Goal: Browse casually

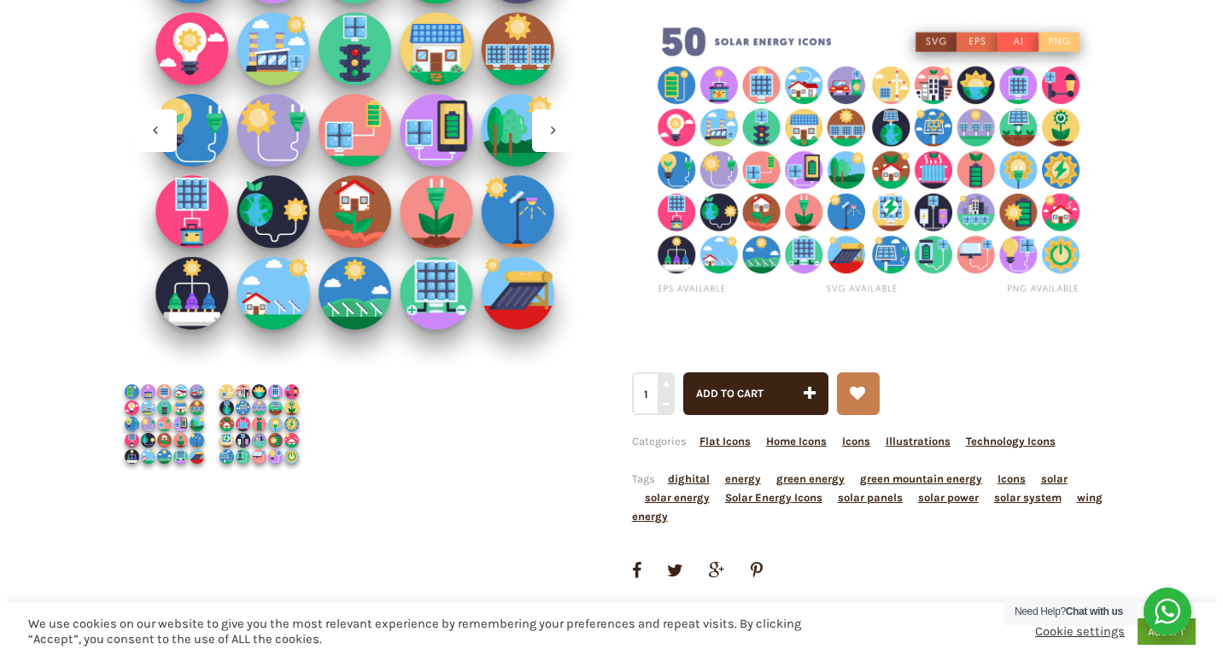
scroll to position [256, 0]
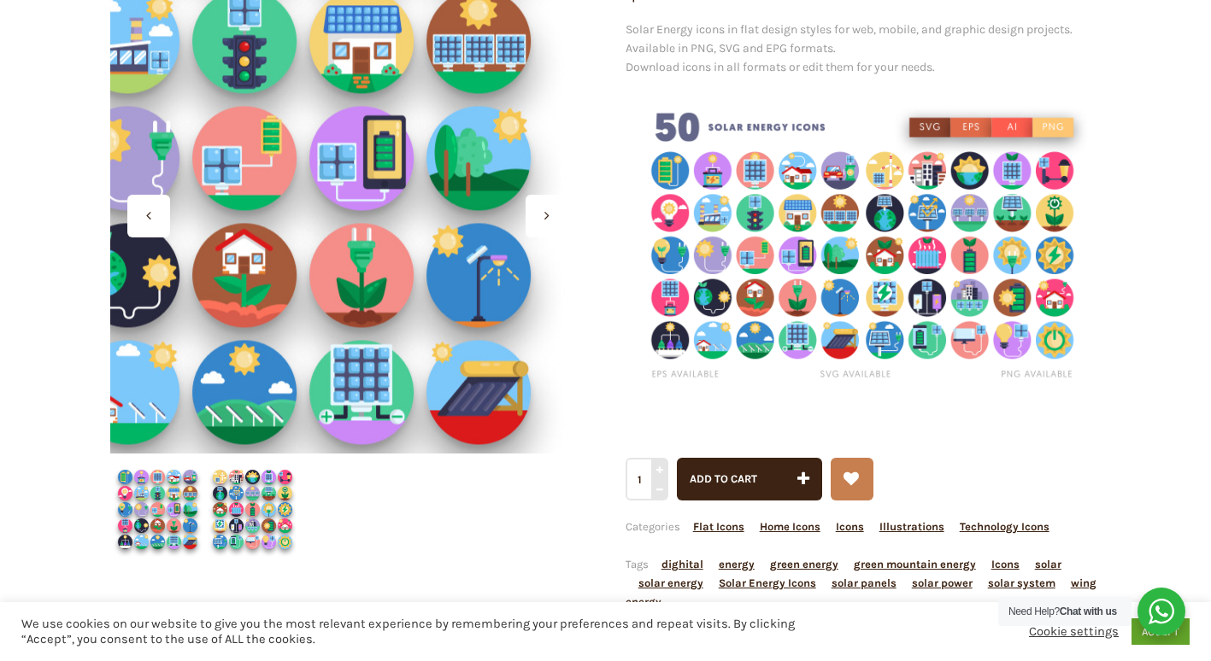
click at [477, 261] on div at bounding box center [348, 216] width 476 height 476
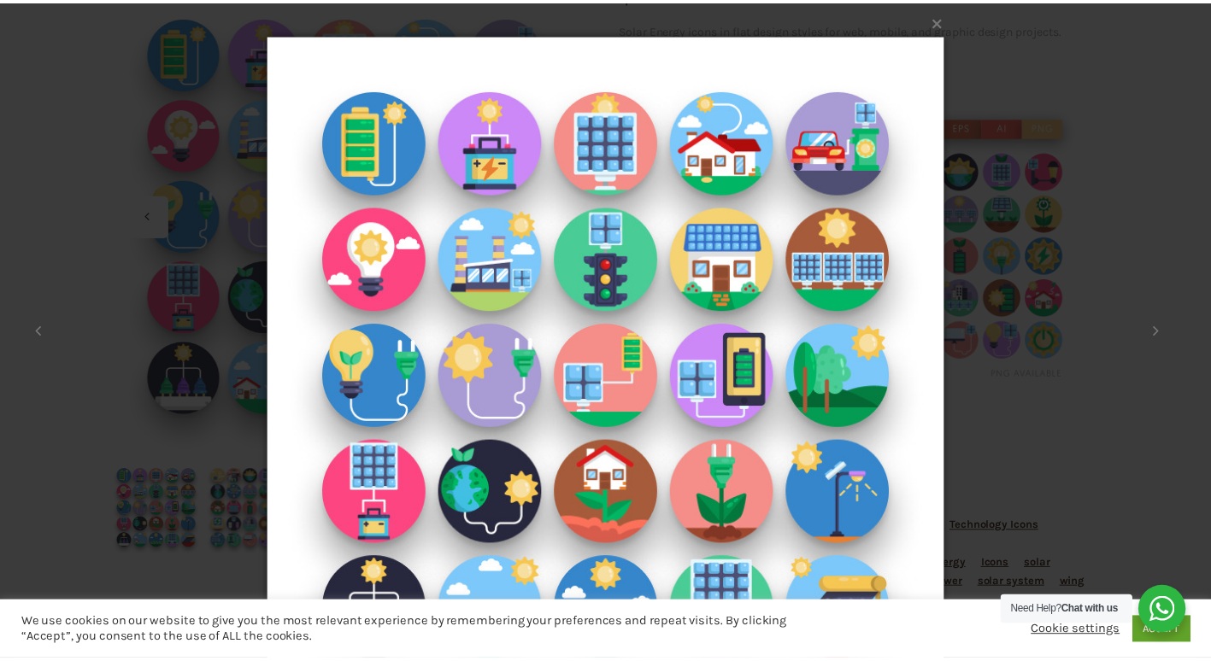
scroll to position [91, 0]
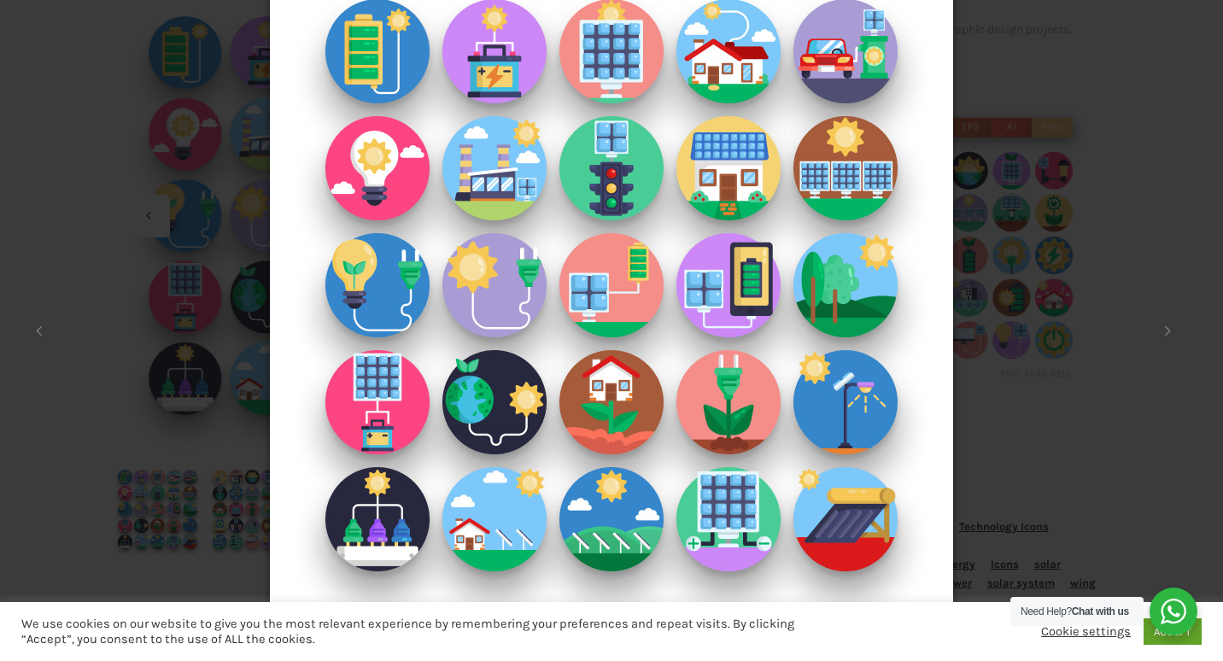
click at [471, 264] on img at bounding box center [611, 285] width 683 height 752
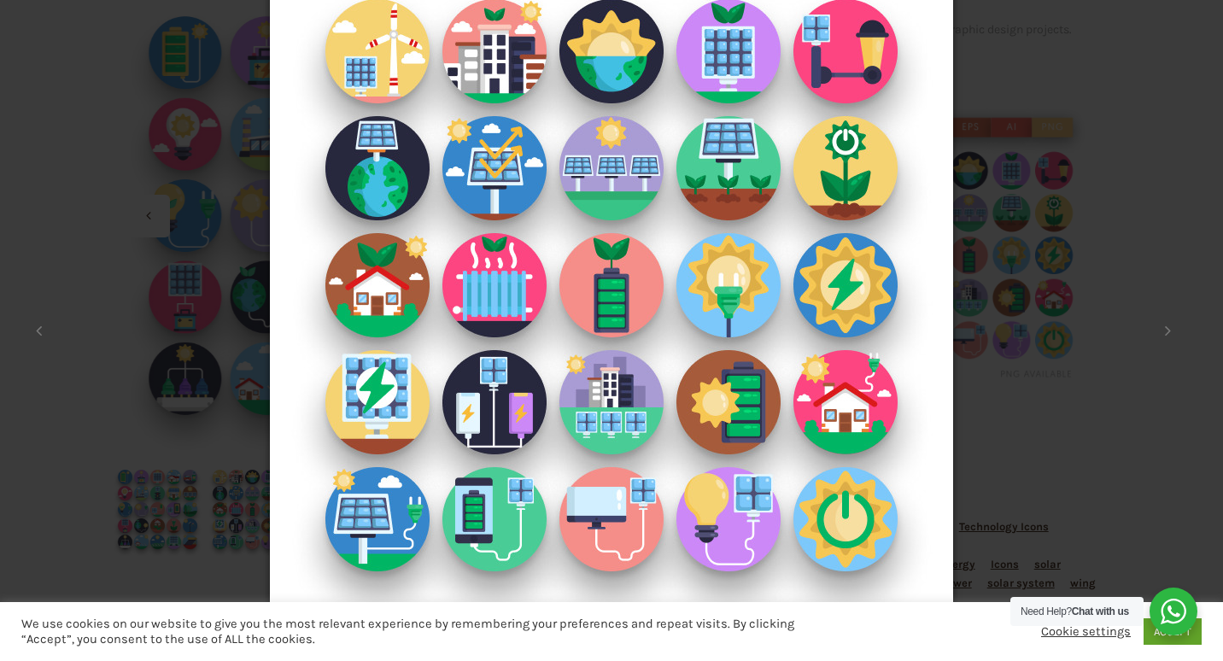
click at [841, 148] on img at bounding box center [611, 285] width 683 height 752
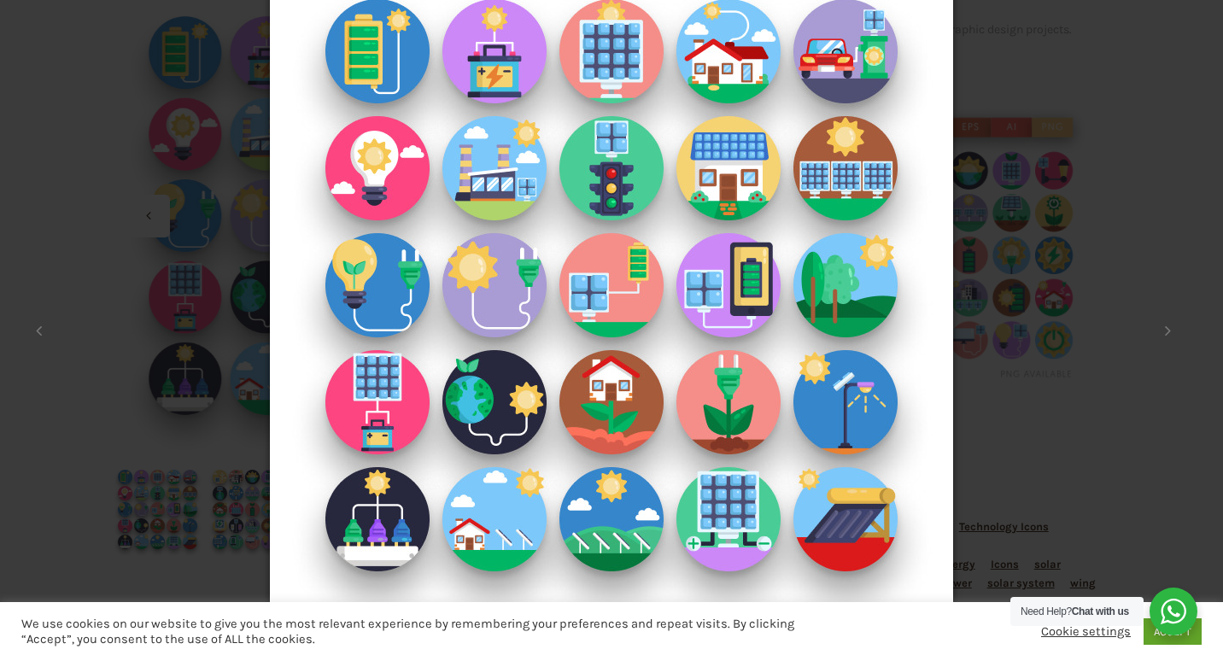
click at [838, 144] on img at bounding box center [611, 285] width 683 height 752
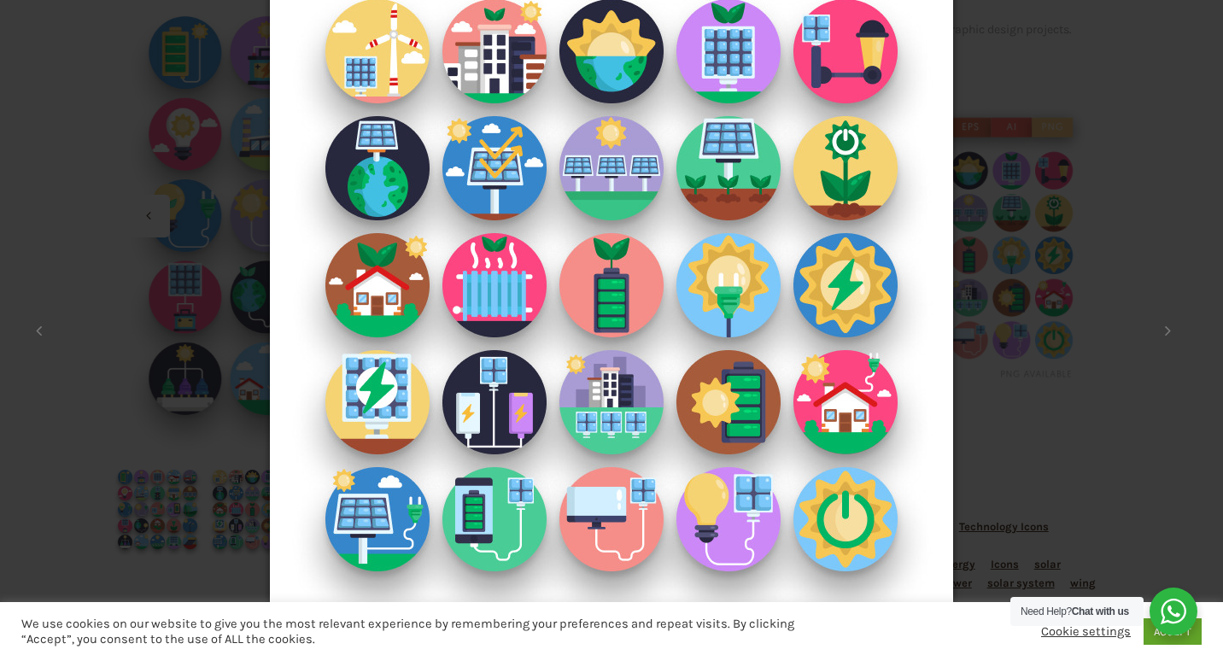
click at [838, 144] on img at bounding box center [611, 285] width 683 height 752
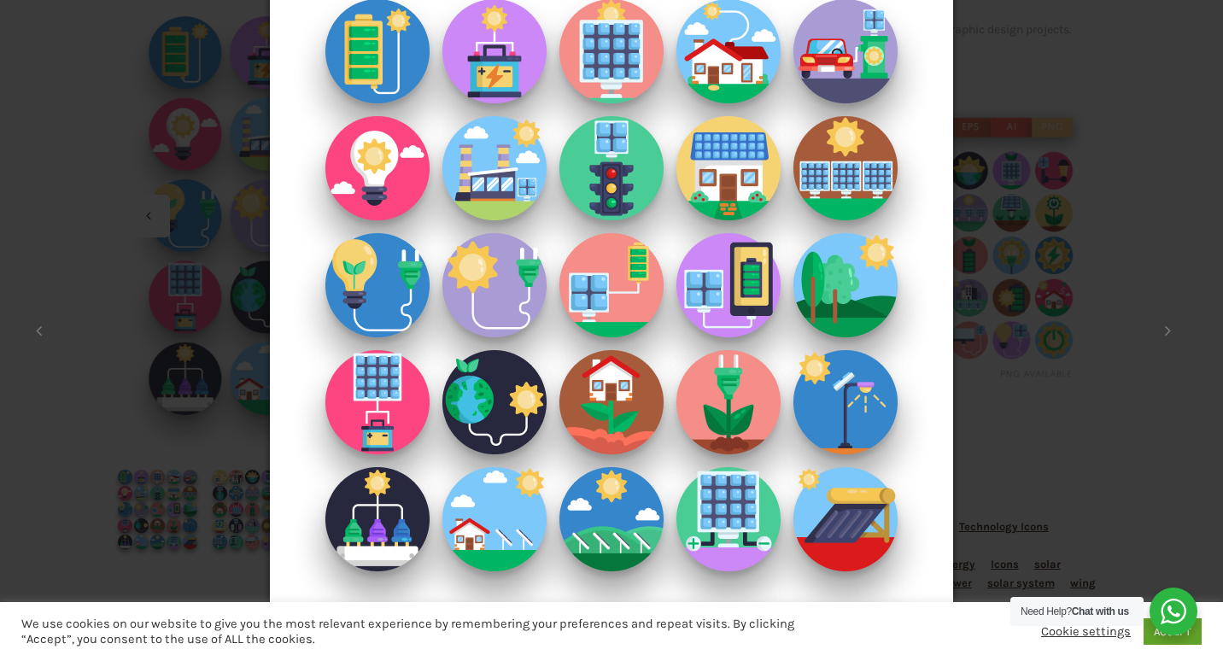
click at [838, 144] on img at bounding box center [611, 285] width 683 height 752
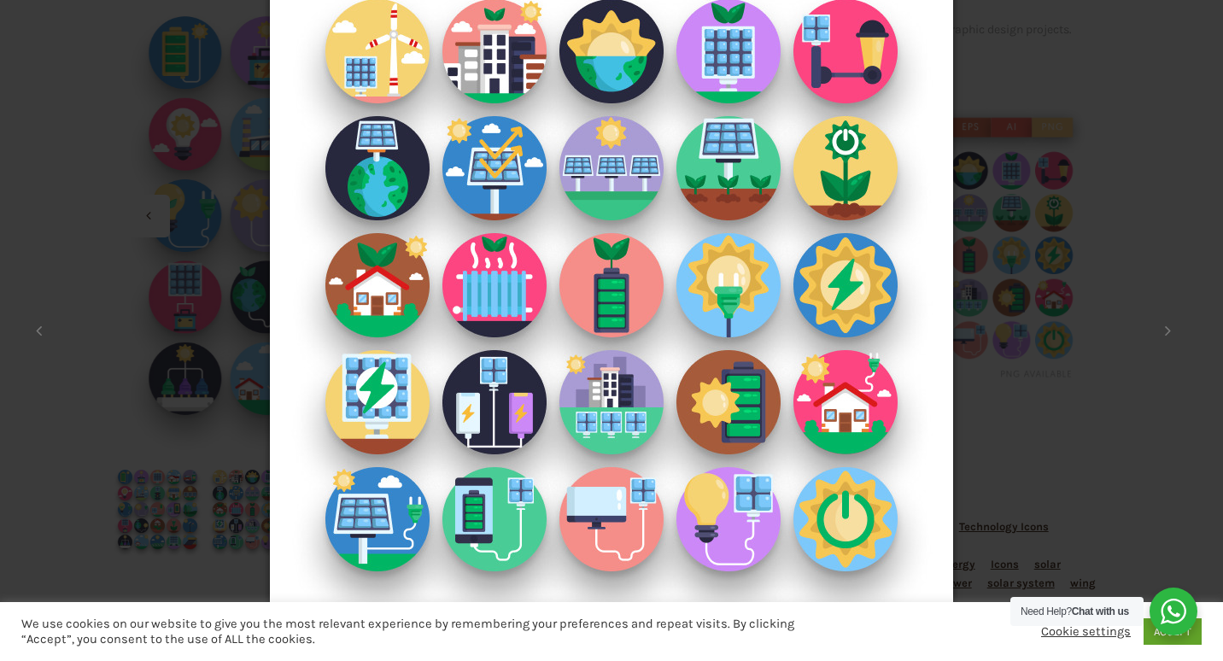
click at [838, 144] on img at bounding box center [611, 285] width 683 height 752
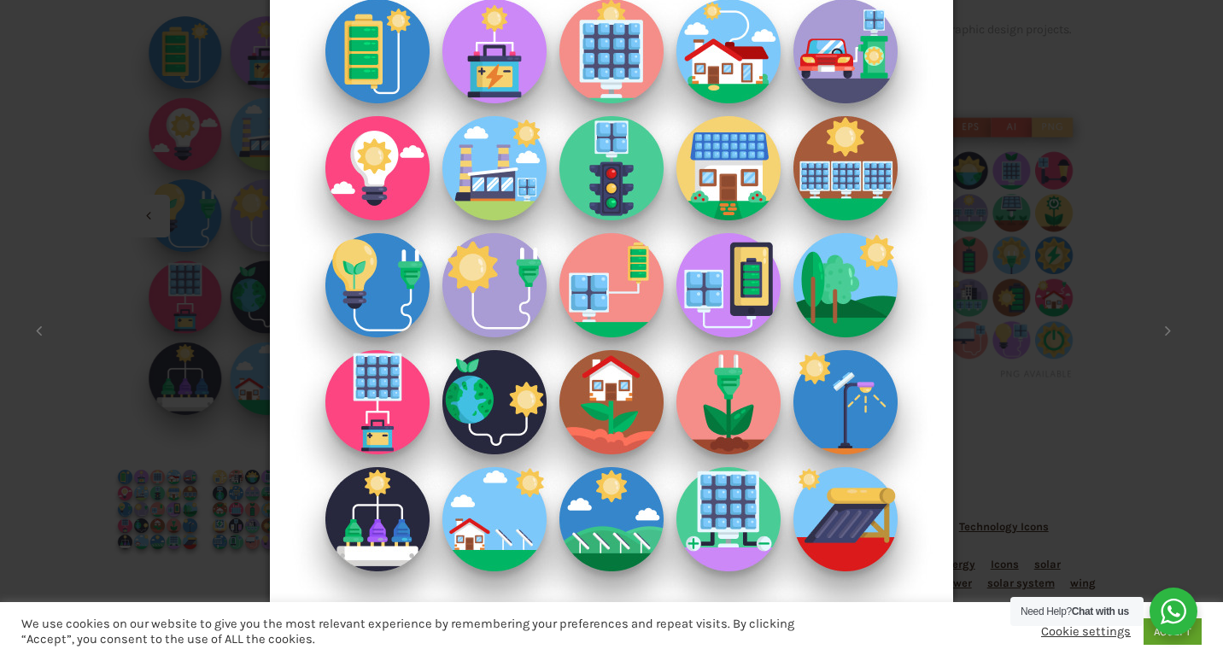
click at [1002, 110] on div "× 1 / 2 Loading..." at bounding box center [611, 239] width 1223 height 661
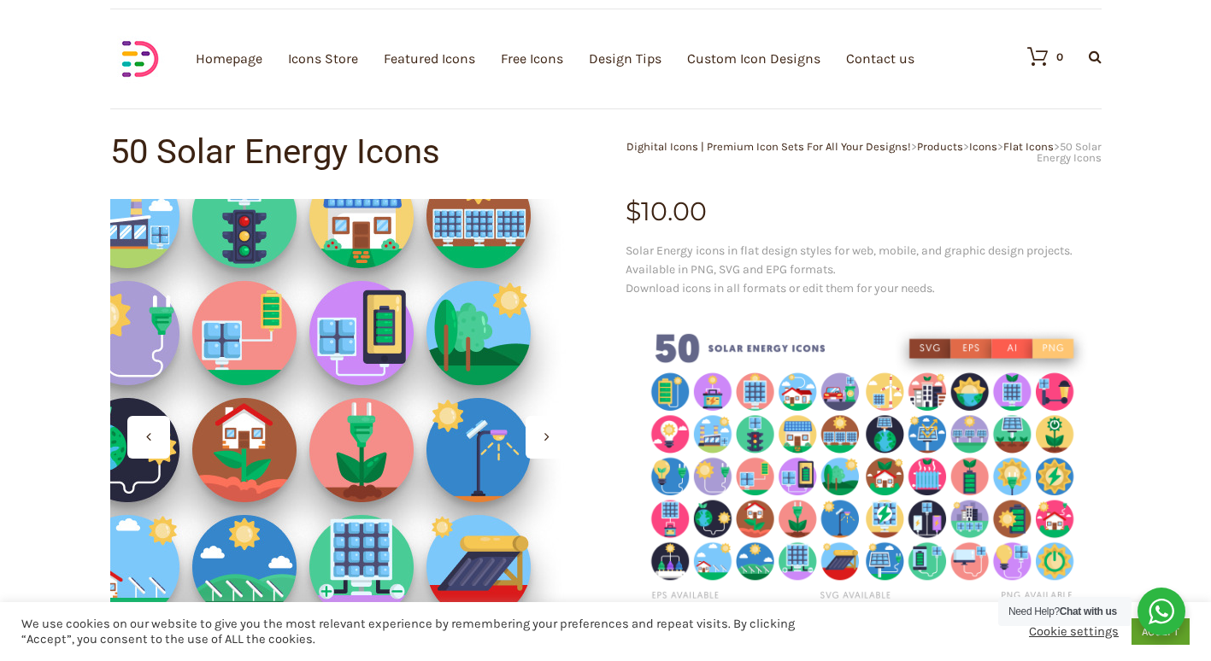
scroll to position [0, 0]
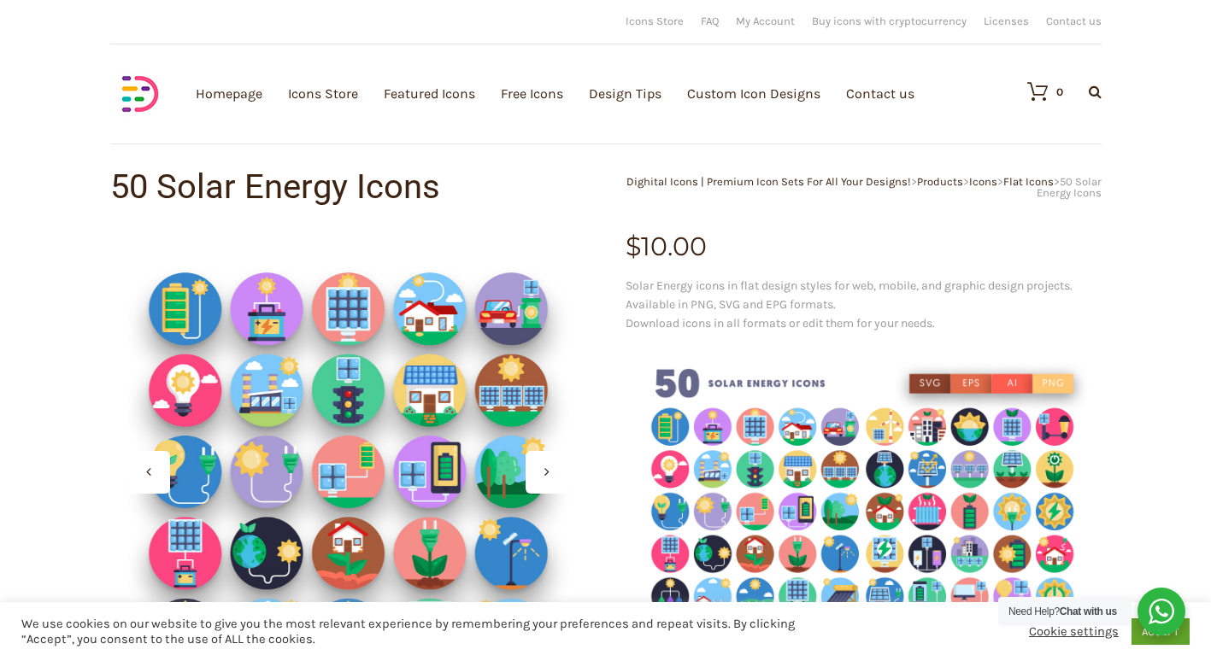
click at [548, 471] on icon at bounding box center [546, 472] width 5 height 14
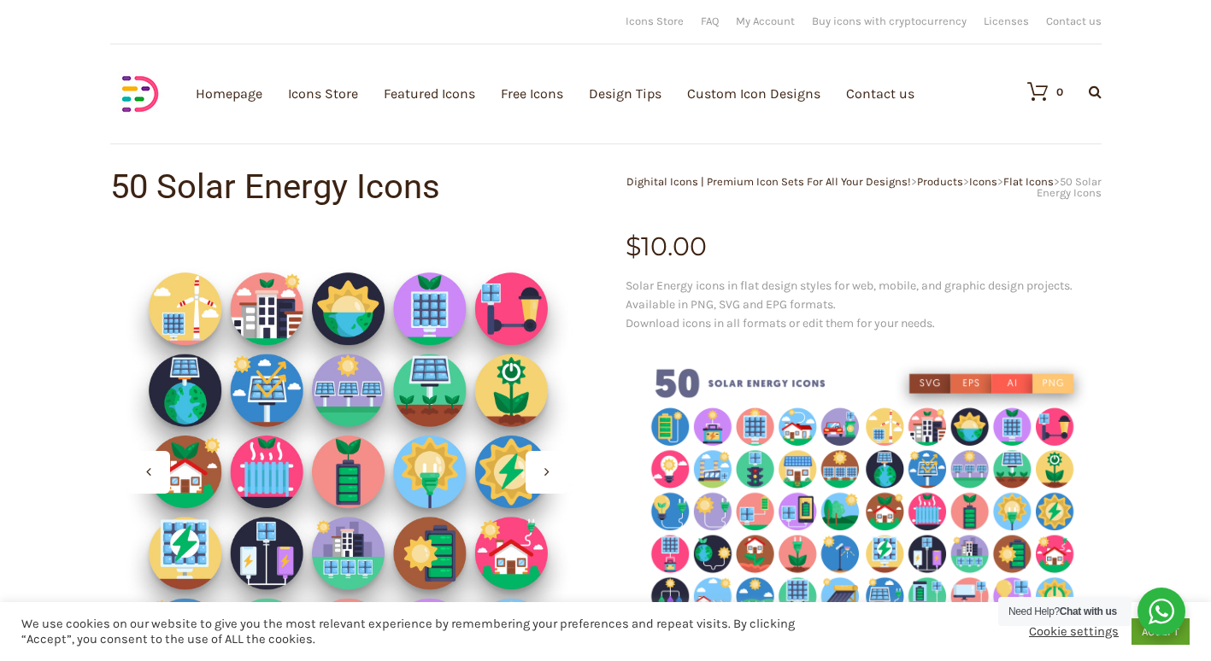
click at [548, 471] on icon at bounding box center [546, 472] width 5 height 14
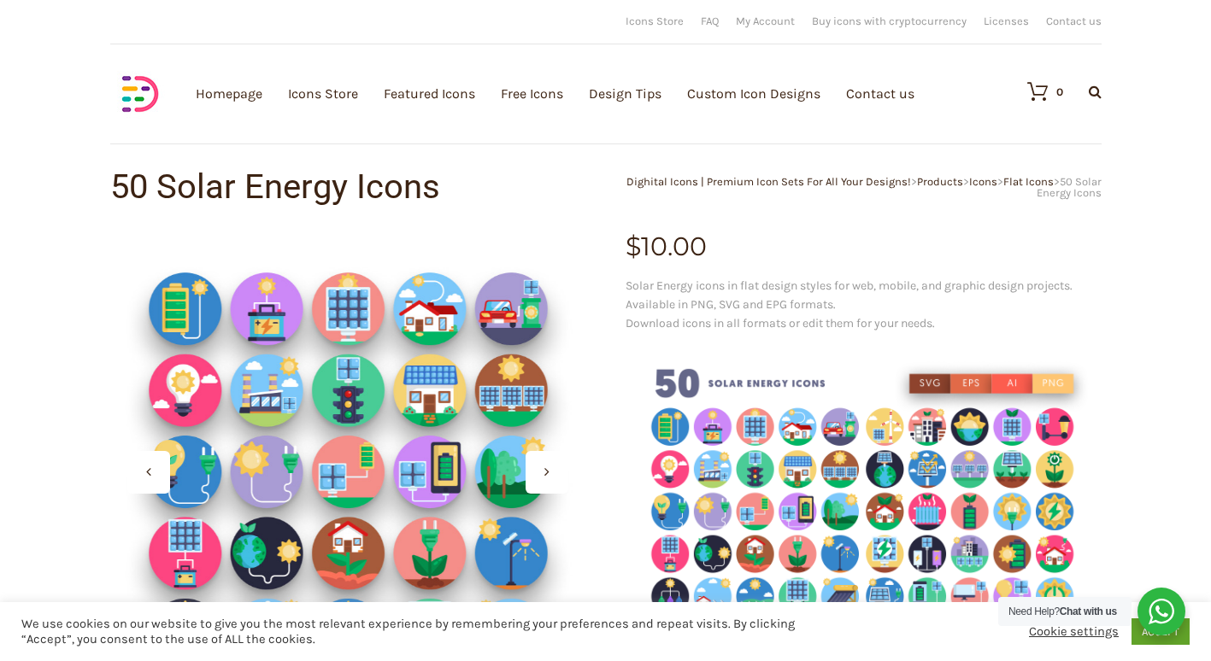
click at [548, 471] on icon at bounding box center [546, 472] width 5 height 14
